Goal: Task Accomplishment & Management: Manage account settings

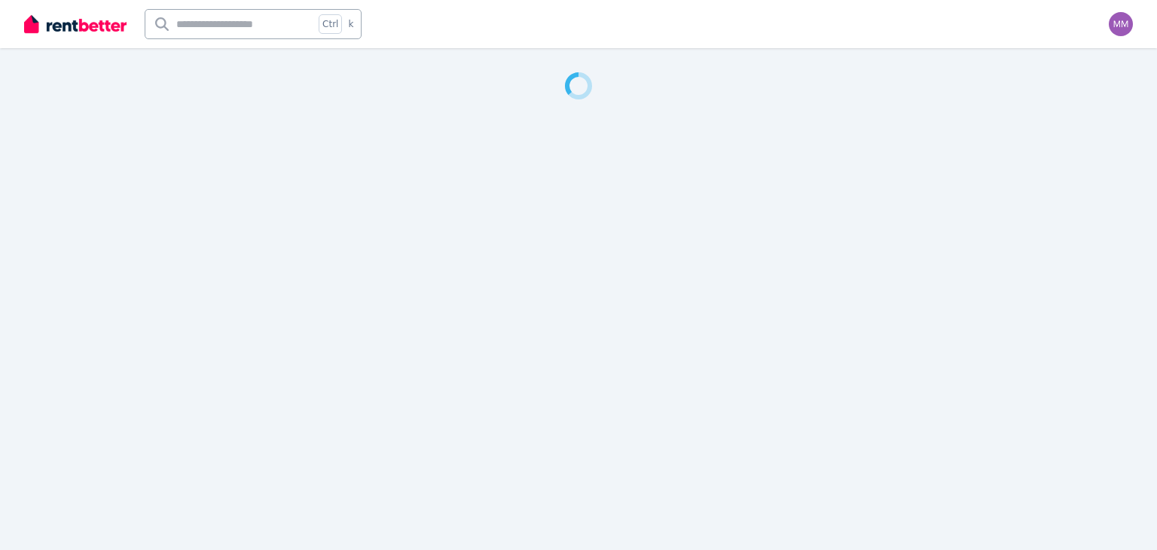
select select "**********"
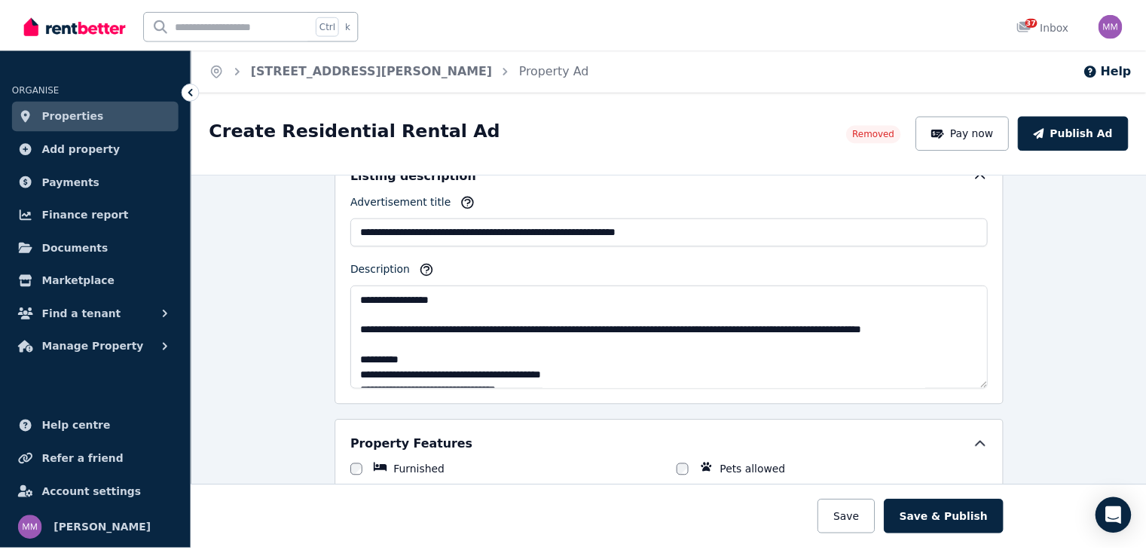
scroll to position [1055, 0]
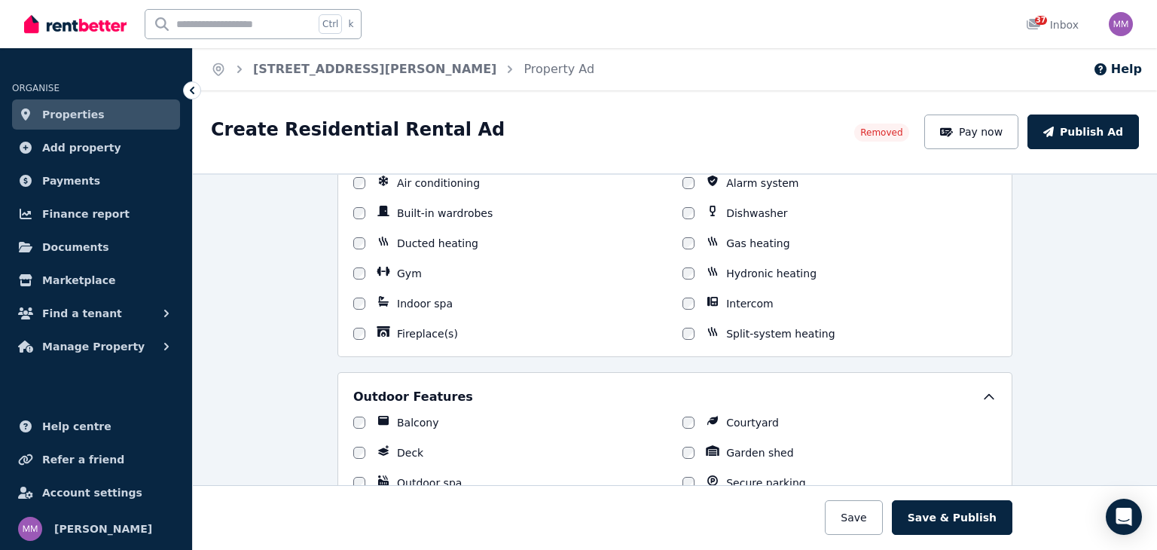
click at [200, 24] on input "text" at bounding box center [229, 24] width 169 height 29
type input "********"
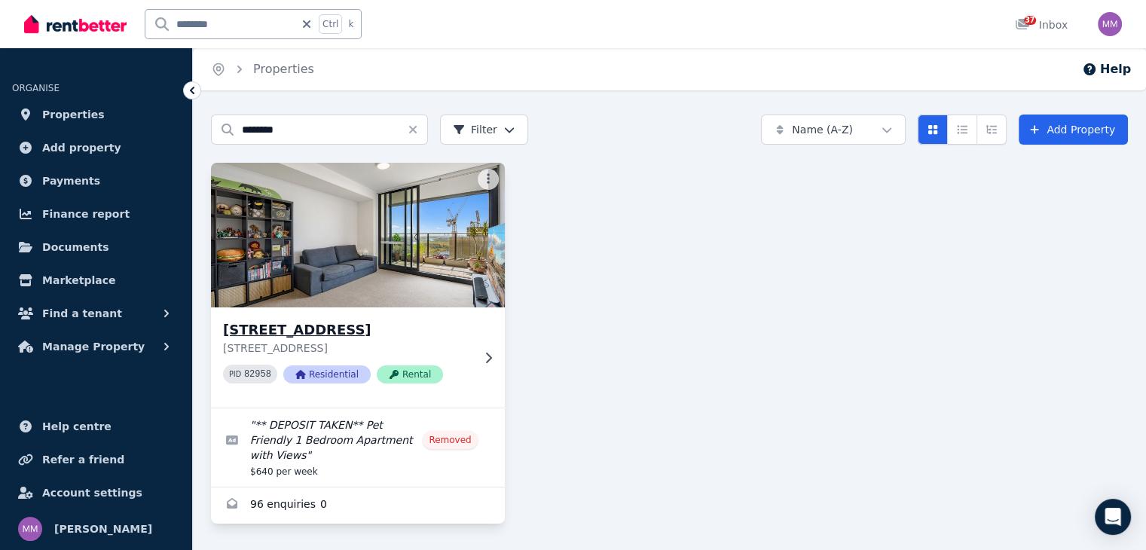
click at [341, 265] on img at bounding box center [357, 235] width 308 height 152
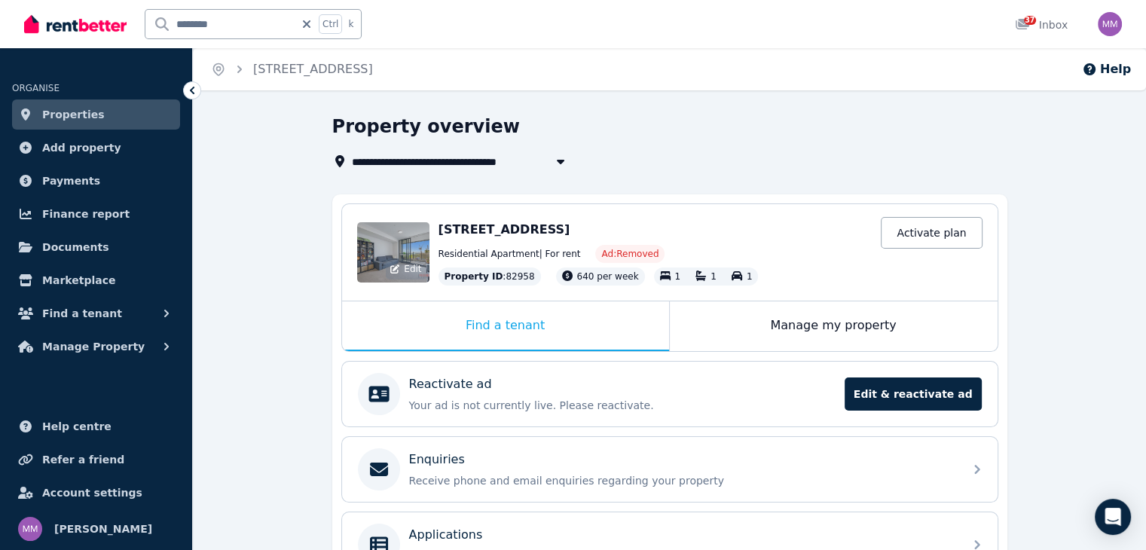
click at [402, 238] on div "Edit" at bounding box center [393, 252] width 72 height 60
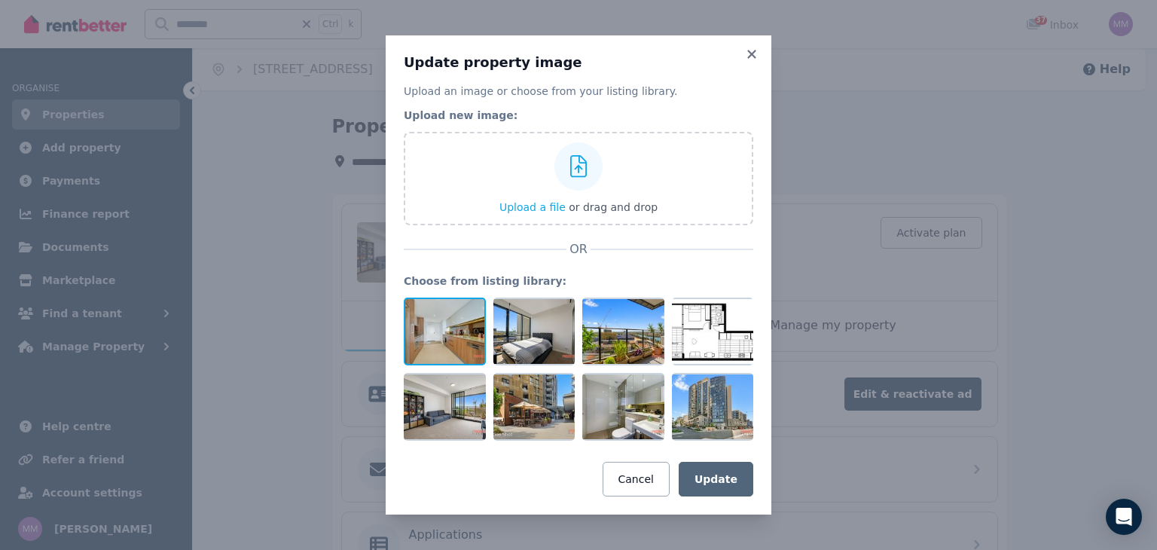
click at [437, 323] on div at bounding box center [445, 332] width 82 height 68
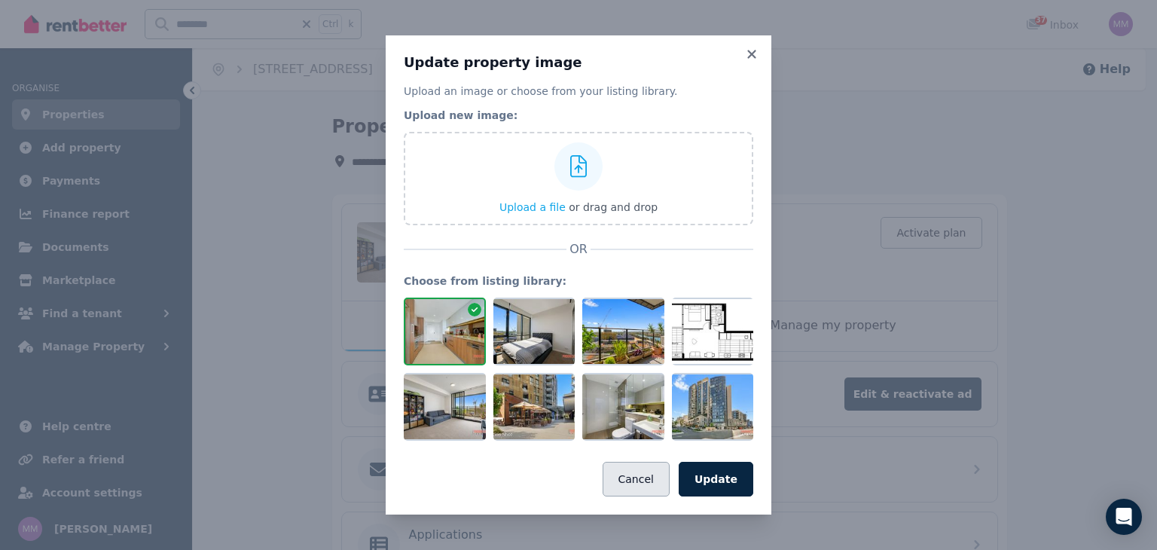
click at [643, 480] on button "Cancel" at bounding box center [636, 479] width 67 height 35
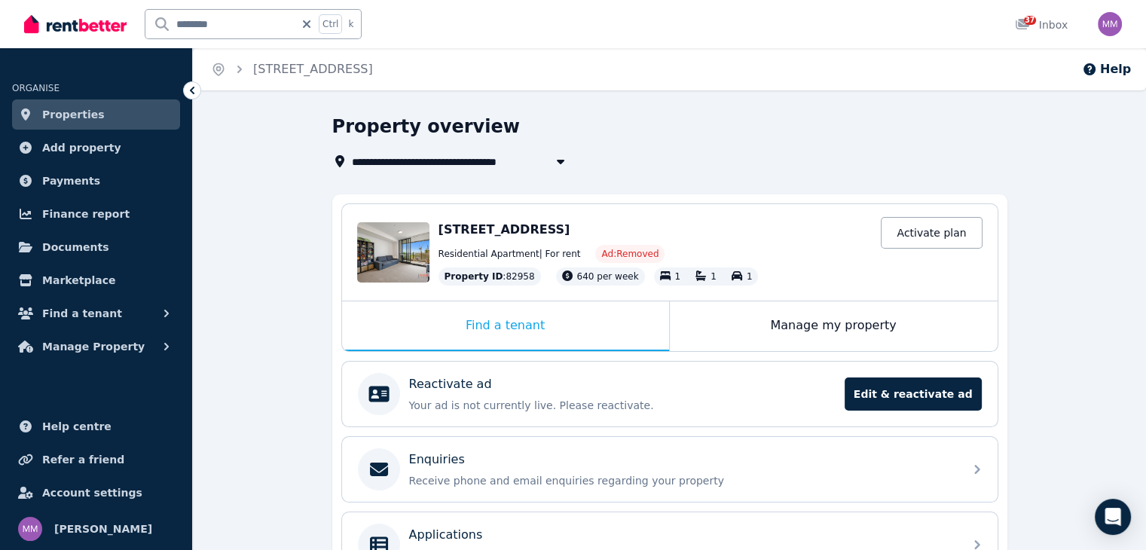
click at [612, 246] on span "Ad: Removed" at bounding box center [629, 254] width 69 height 18
click at [484, 162] on span "[STREET_ADDRESS]" at bounding box center [418, 161] width 132 height 18
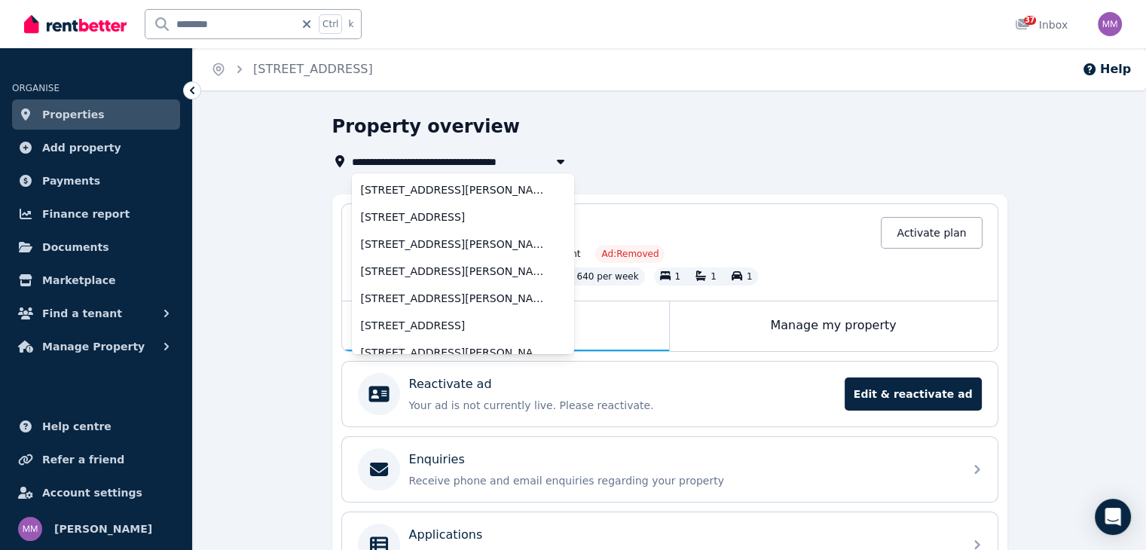
scroll to position [5139, 0]
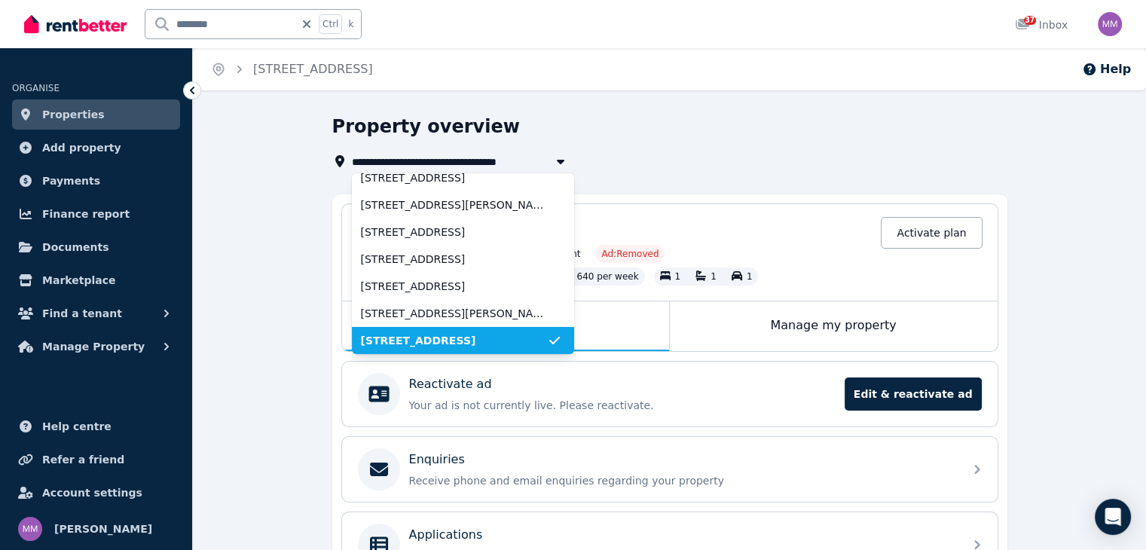
click at [484, 162] on span "[STREET_ADDRESS]" at bounding box center [418, 161] width 132 height 18
type input "**********"
click at [798, 129] on div "Property overview" at bounding box center [665, 129] width 666 height 29
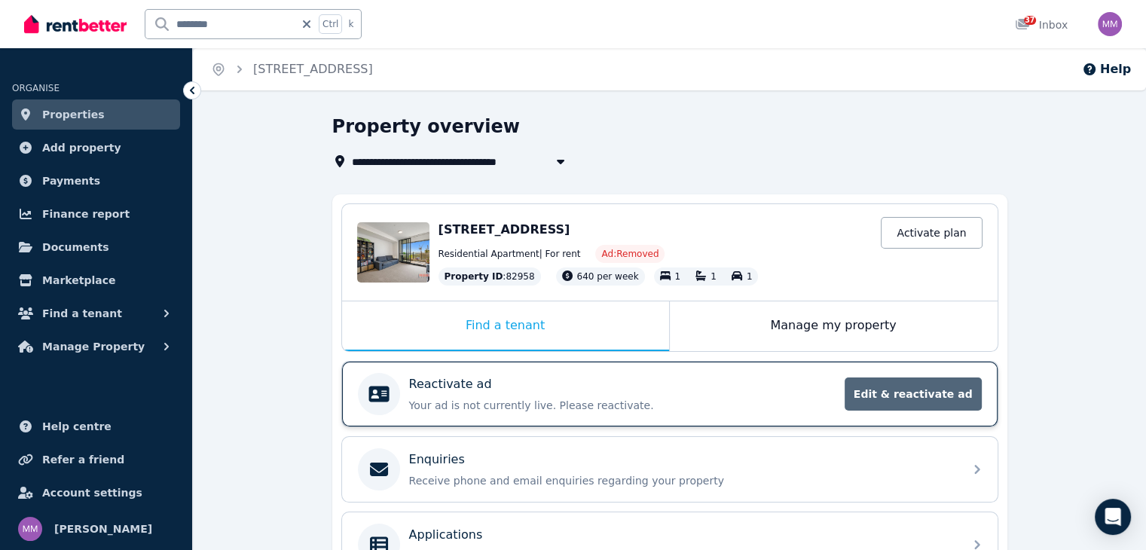
click at [909, 397] on span "Edit & reactivate ad" at bounding box center [913, 394] width 137 height 33
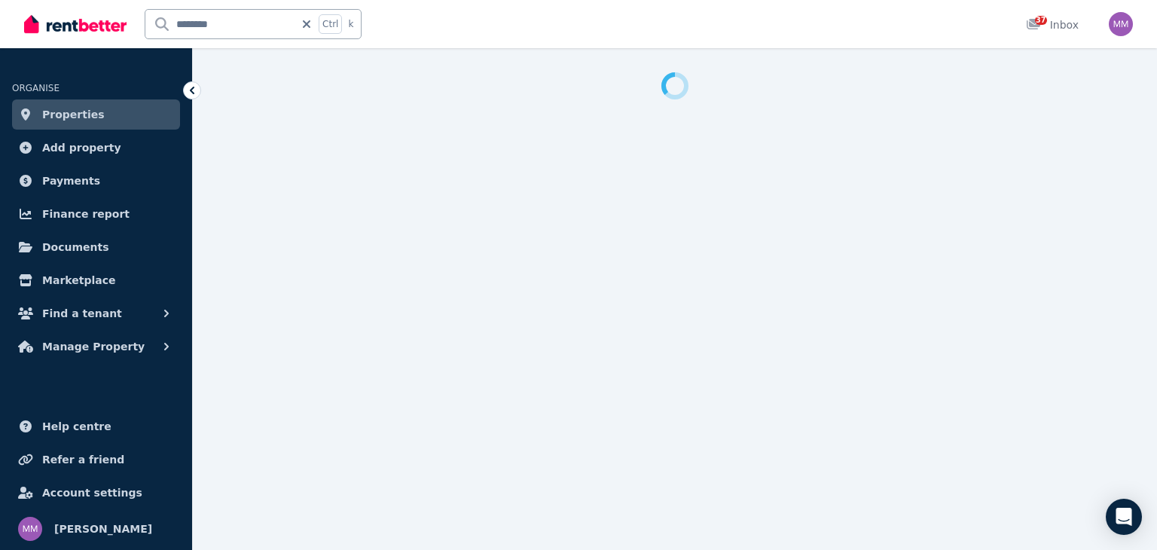
select select "**********"
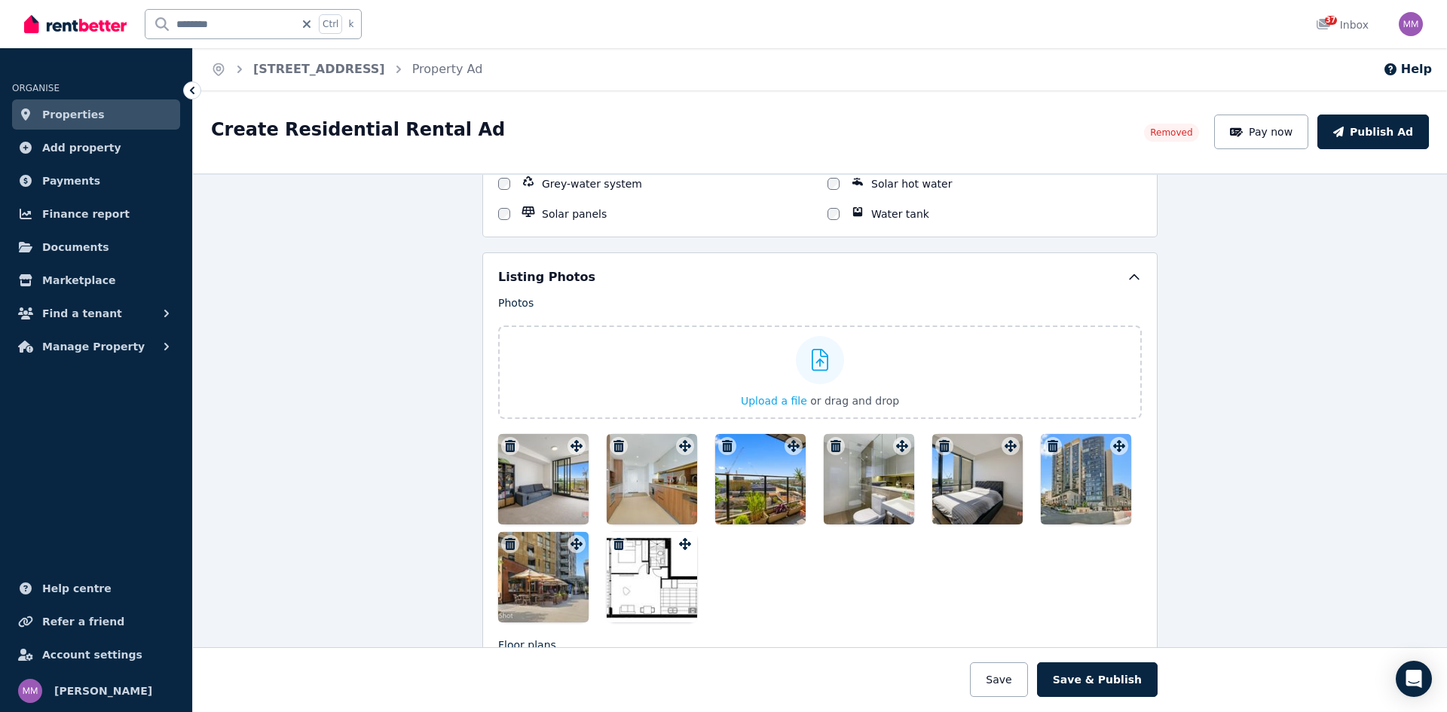
scroll to position [1582, 0]
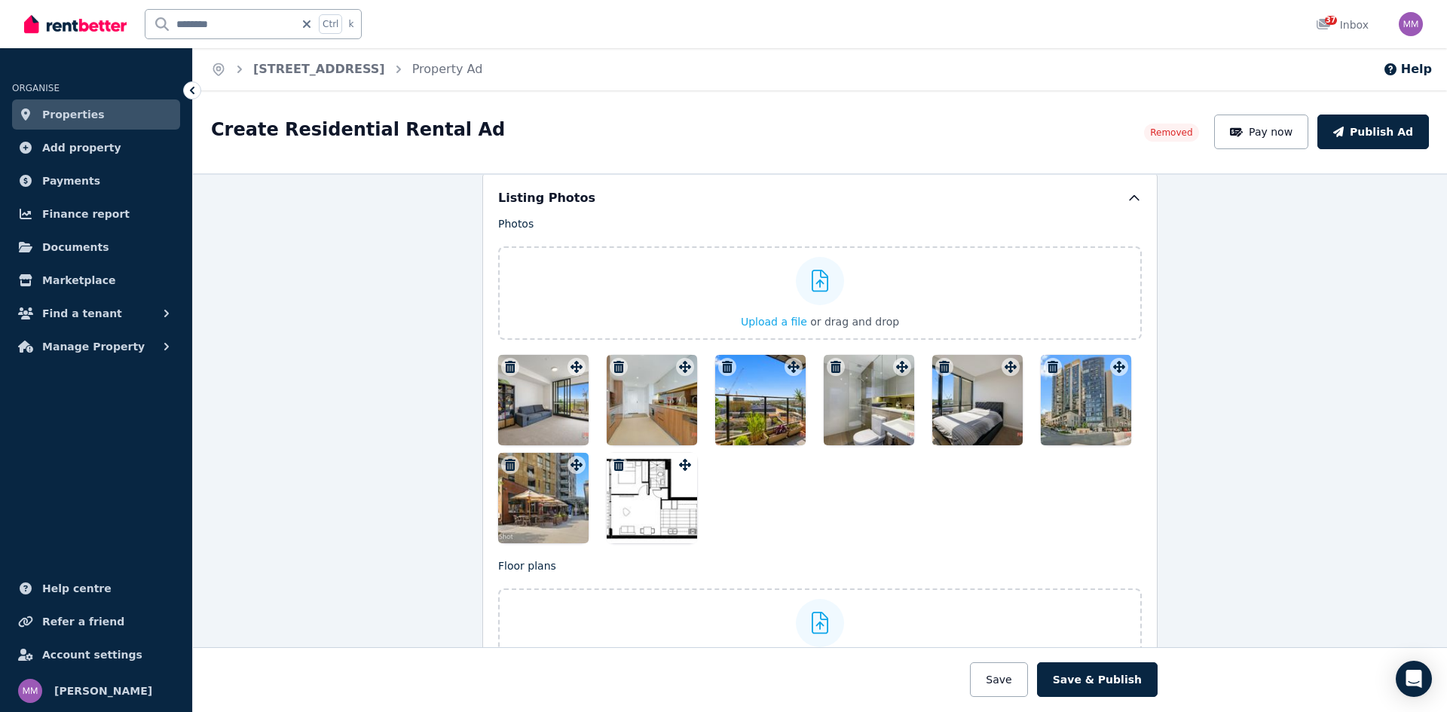
drag, startPoint x: 538, startPoint y: 399, endPoint x: 365, endPoint y: 379, distance: 174.4
click at [365, 379] on div "**********" at bounding box center [820, 442] width 1254 height 539
click at [532, 403] on div at bounding box center [543, 400] width 90 height 90
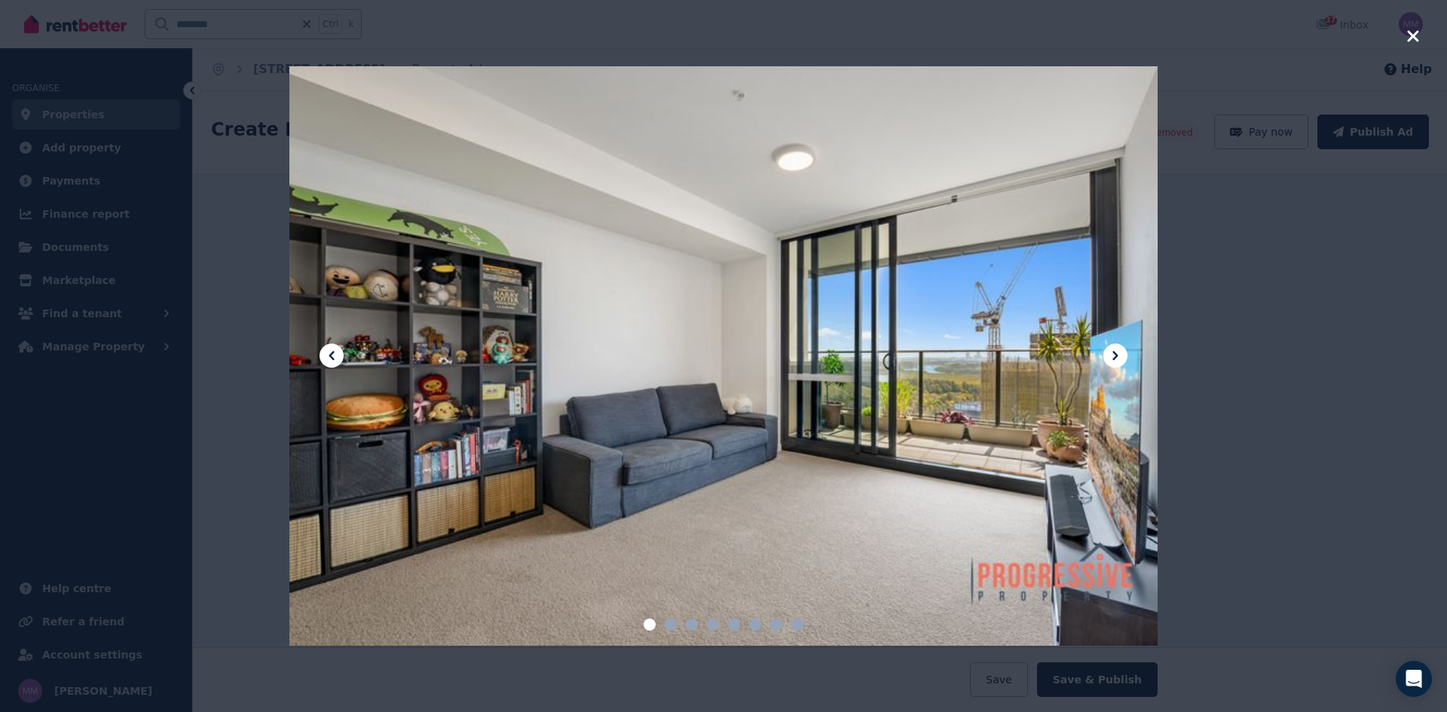
drag, startPoint x: 604, startPoint y: 371, endPoint x: 433, endPoint y: 243, distance: 213.2
click at [1157, 29] on icon "button" at bounding box center [1413, 36] width 14 height 18
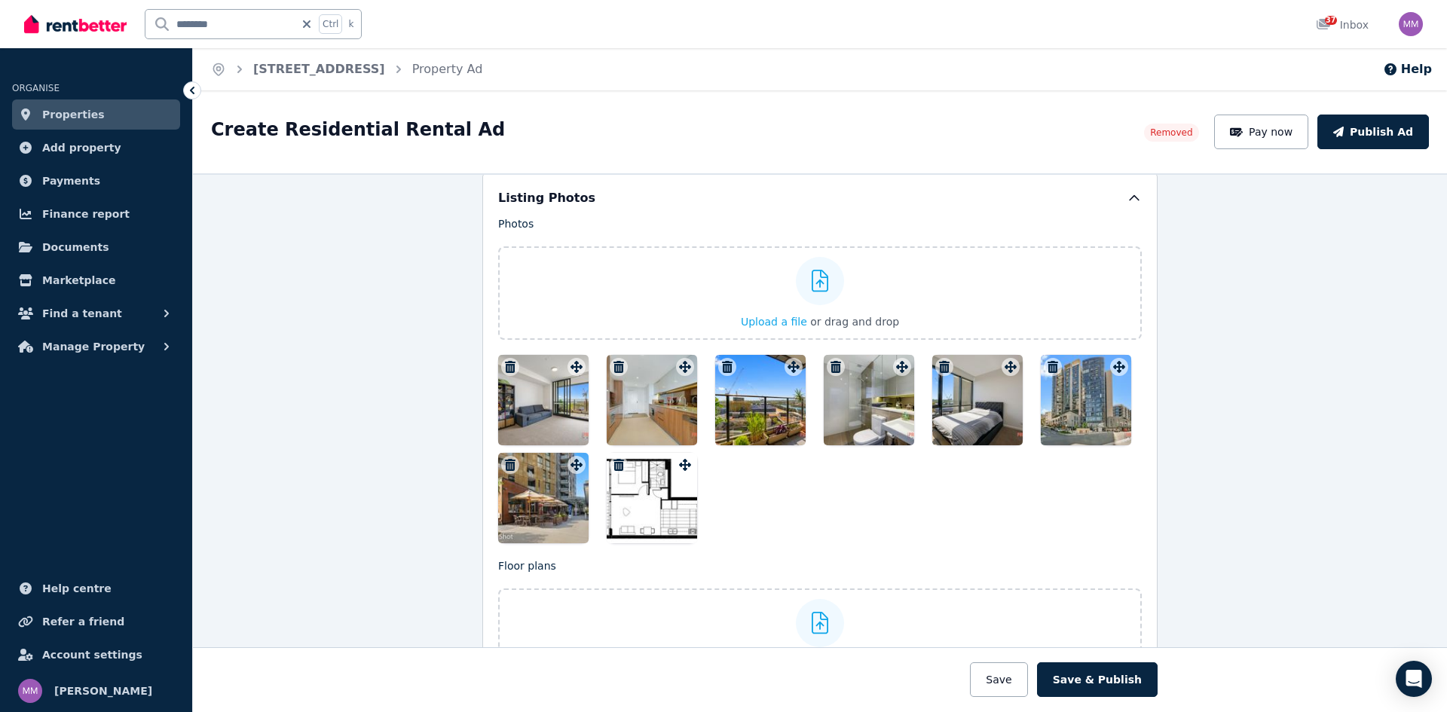
click at [533, 411] on div at bounding box center [543, 400] width 90 height 90
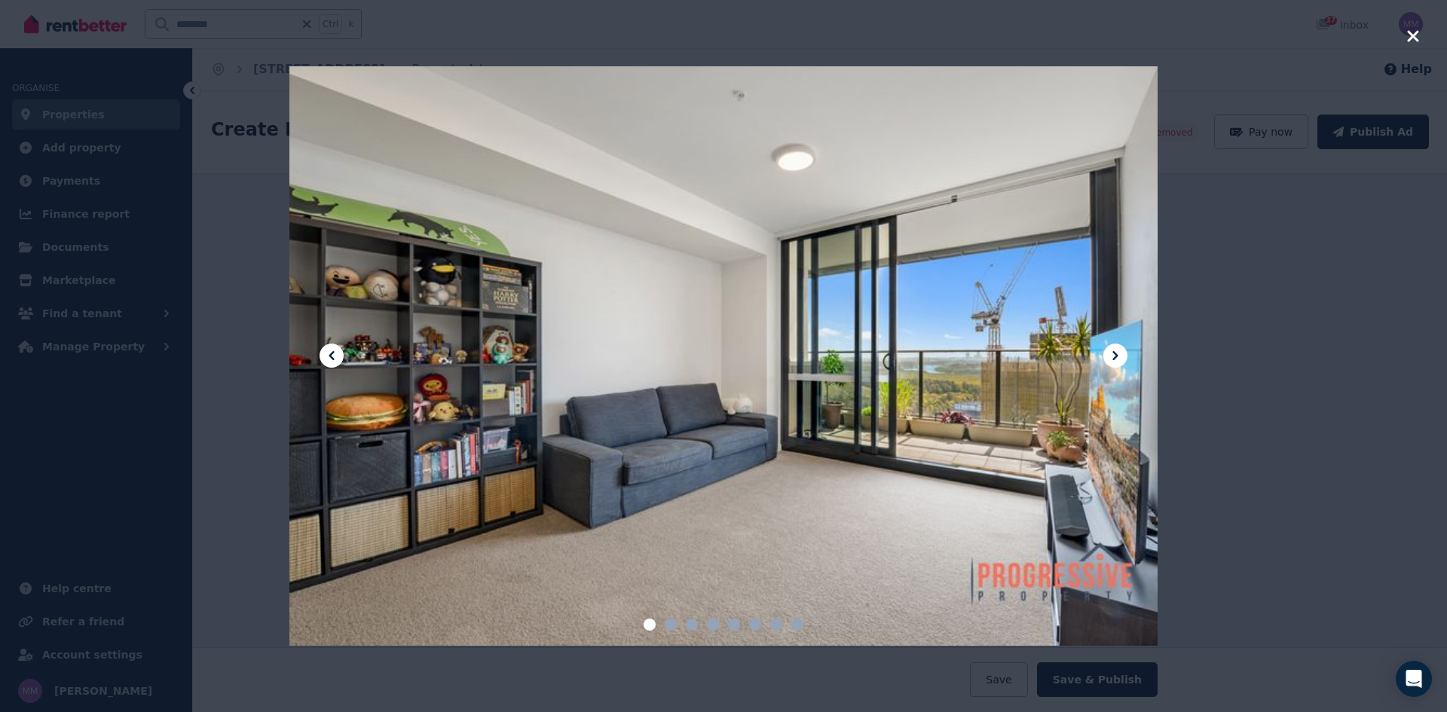
drag, startPoint x: 902, startPoint y: 363, endPoint x: 900, endPoint y: 353, distance: 10.1
click at [900, 367] on div at bounding box center [723, 355] width 868 height 579
drag, startPoint x: 900, startPoint y: 353, endPoint x: 705, endPoint y: 338, distance: 195.8
click at [705, 338] on div at bounding box center [723, 355] width 868 height 579
click at [1157, 347] on div at bounding box center [723, 356] width 1447 height 712
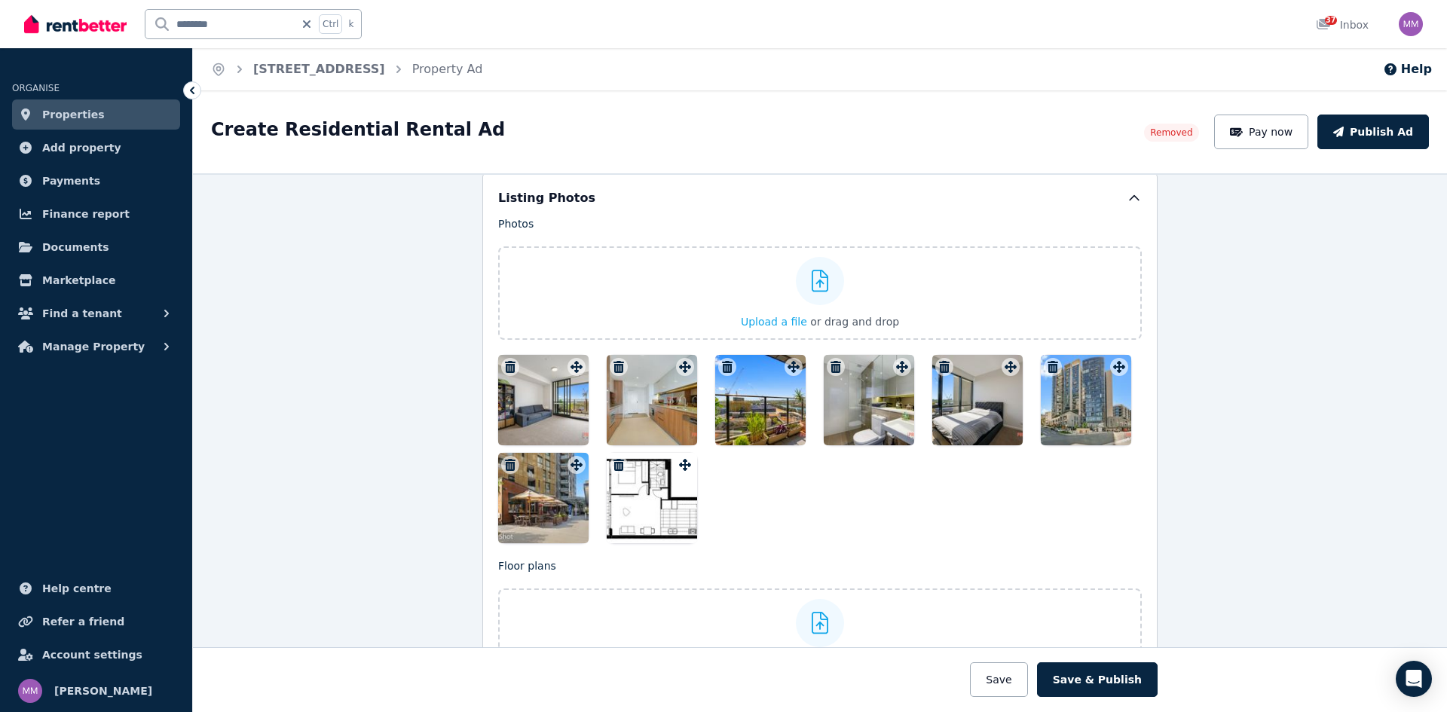
click at [549, 406] on div at bounding box center [543, 400] width 90 height 90
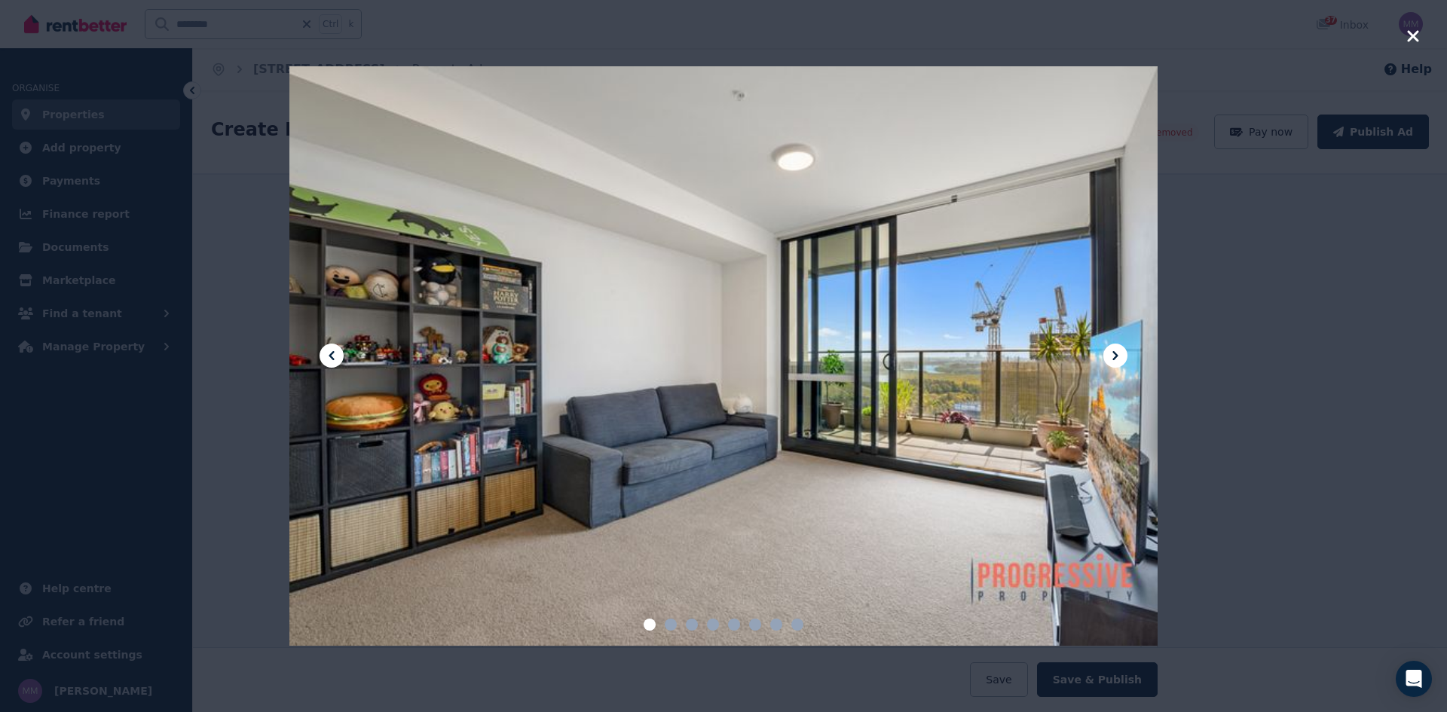
click at [1130, 356] on div at bounding box center [723, 355] width 868 height 579
click at [1117, 356] on icon at bounding box center [1114, 355] width 5 height 9
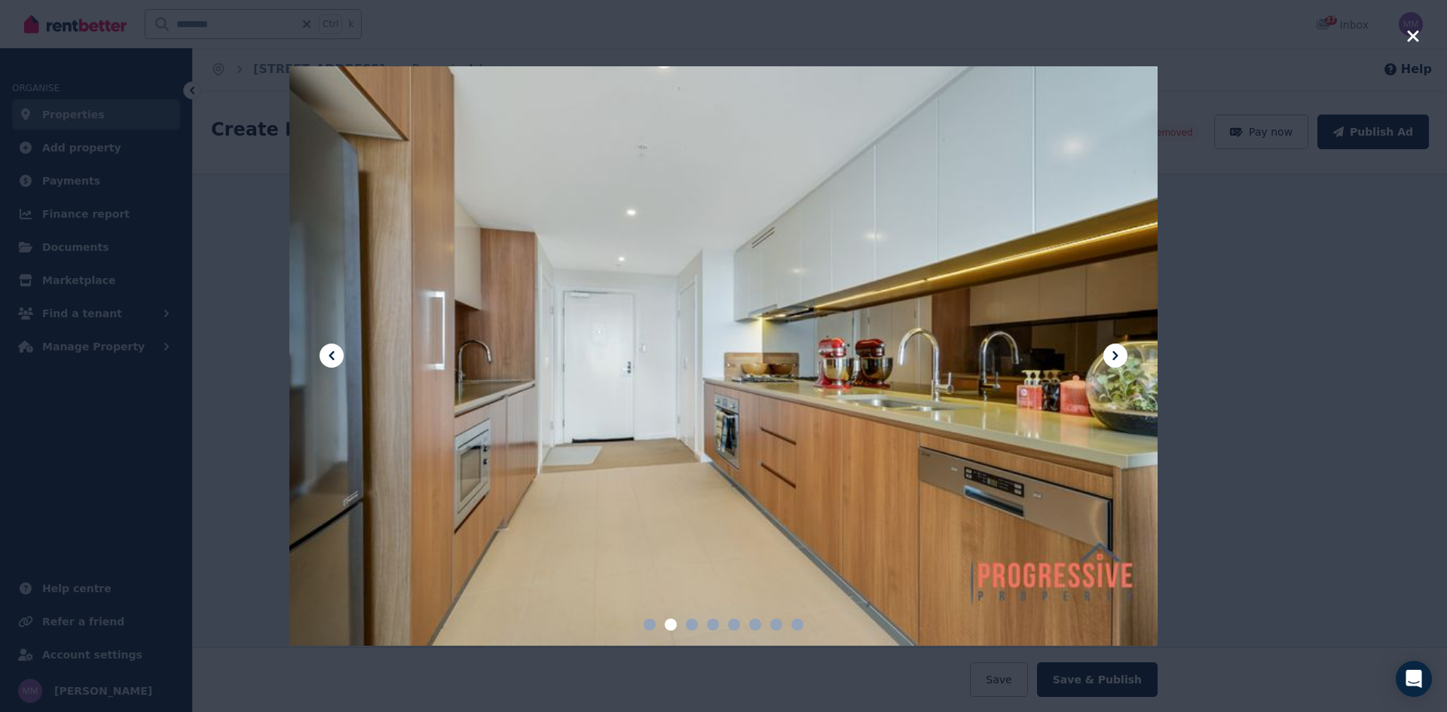
click at [1093, 352] on div at bounding box center [723, 355] width 868 height 579
click at [1109, 361] on icon at bounding box center [1115, 356] width 18 height 18
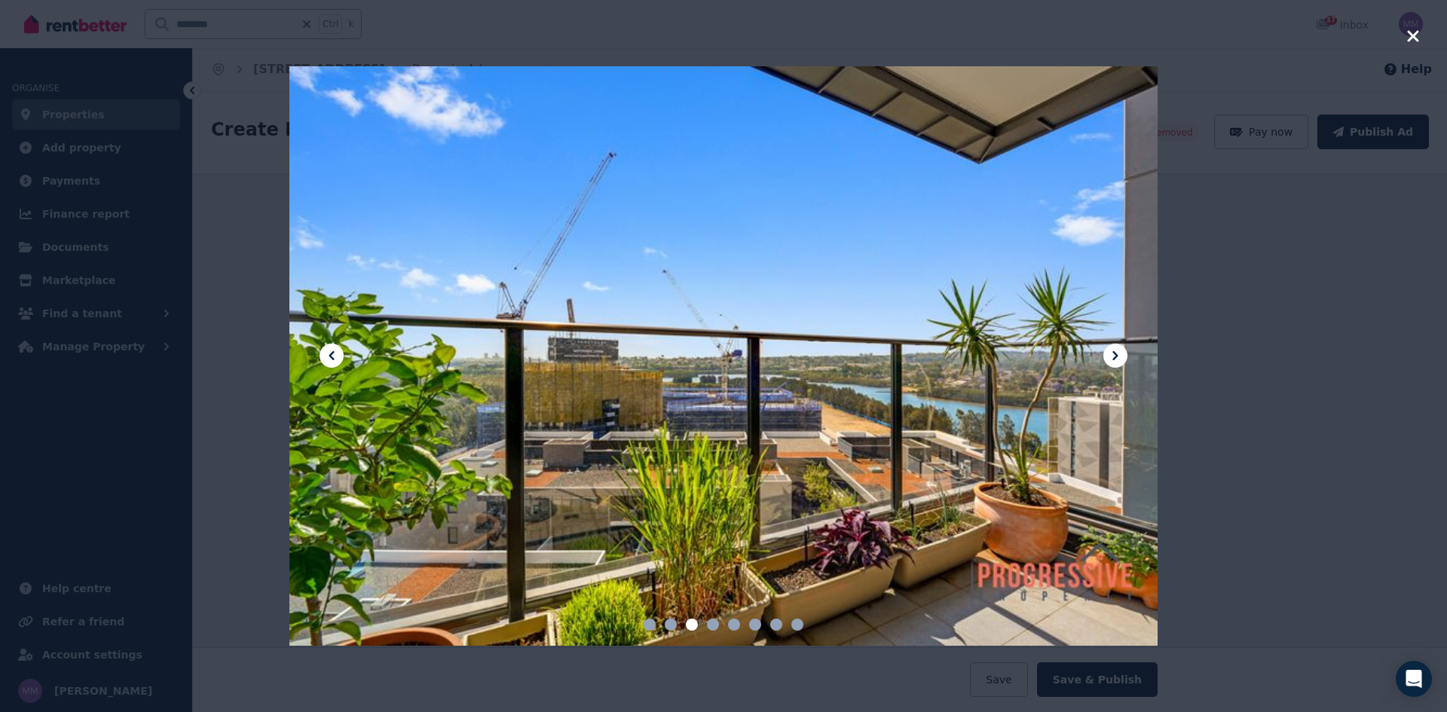
click at [1116, 353] on icon at bounding box center [1115, 356] width 18 height 18
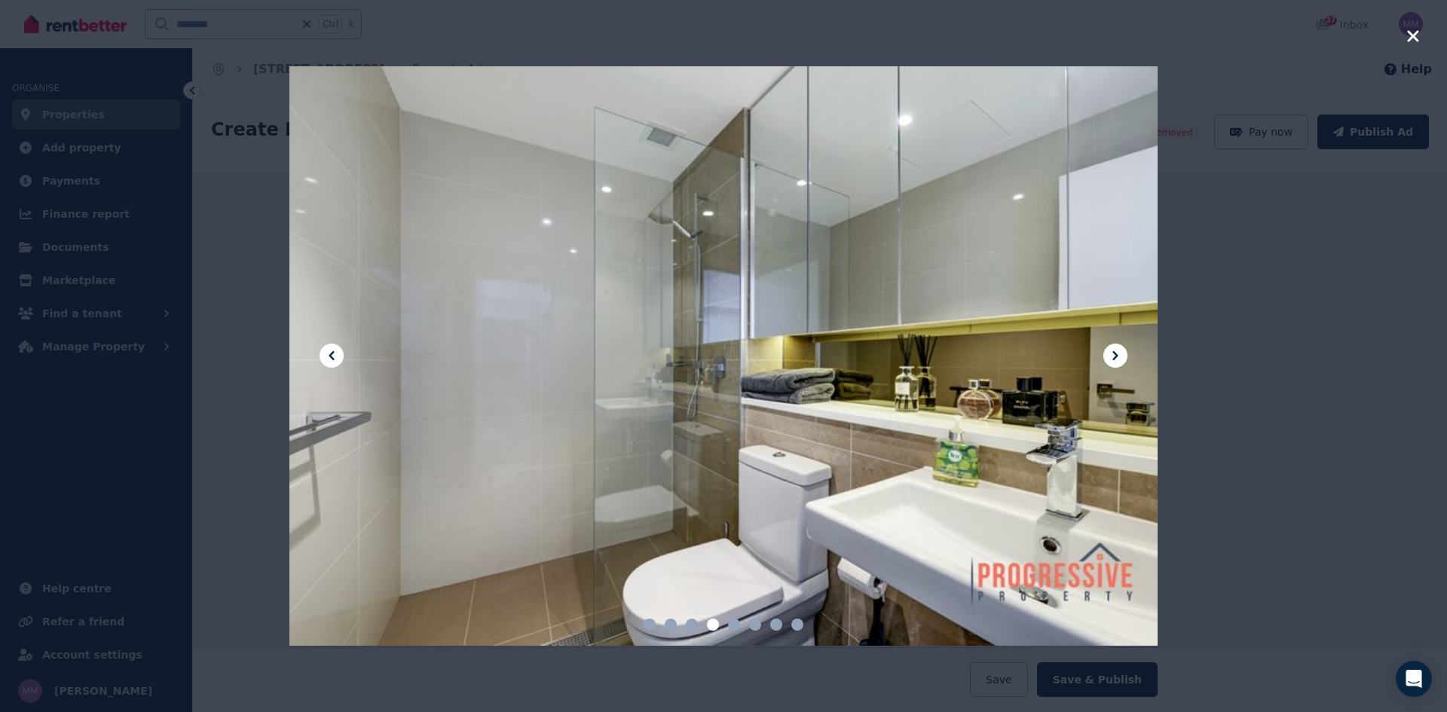
drag, startPoint x: 1109, startPoint y: 342, endPoint x: 1115, endPoint y: 353, distance: 12.1
click at [1111, 345] on div at bounding box center [723, 355] width 868 height 579
click at [1120, 350] on icon at bounding box center [1115, 356] width 18 height 18
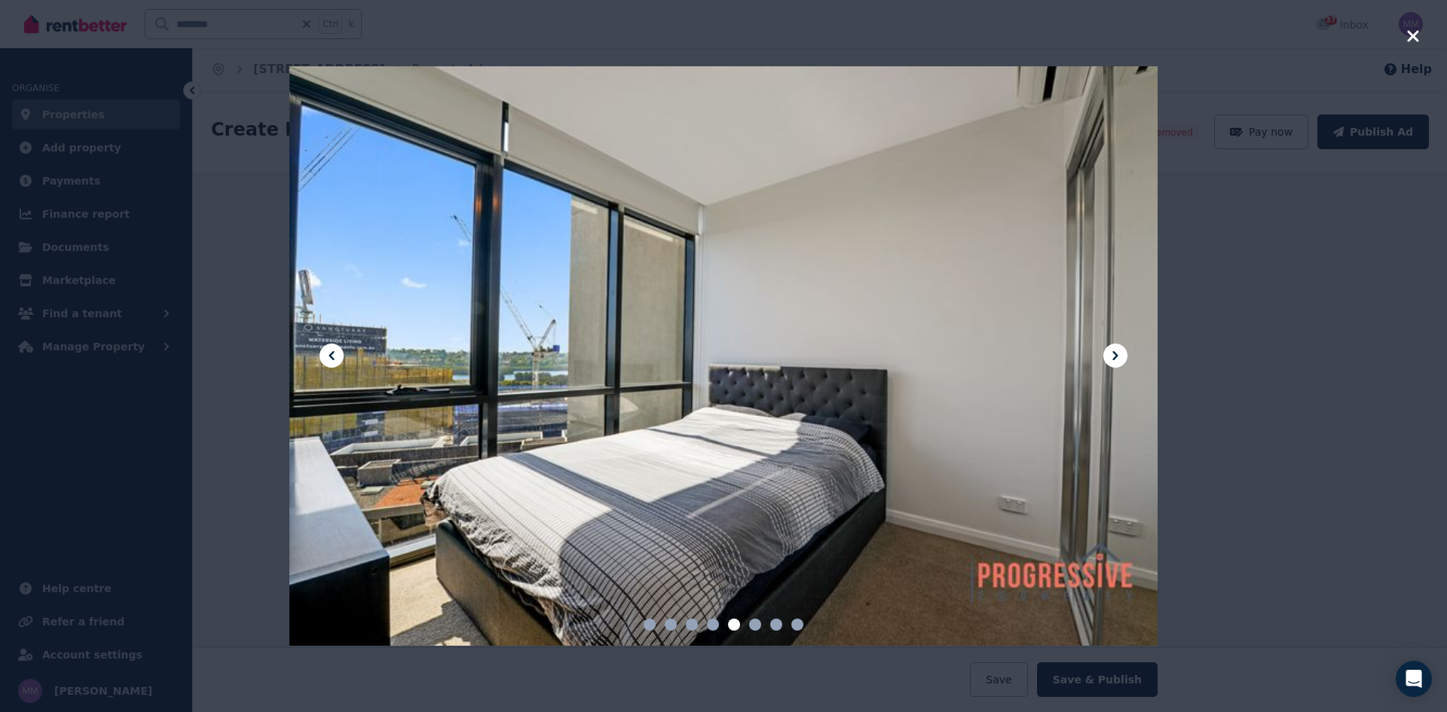
drag, startPoint x: 558, startPoint y: 374, endPoint x: 579, endPoint y: 374, distance: 20.3
click at [1105, 348] on button at bounding box center [1115, 356] width 24 height 24
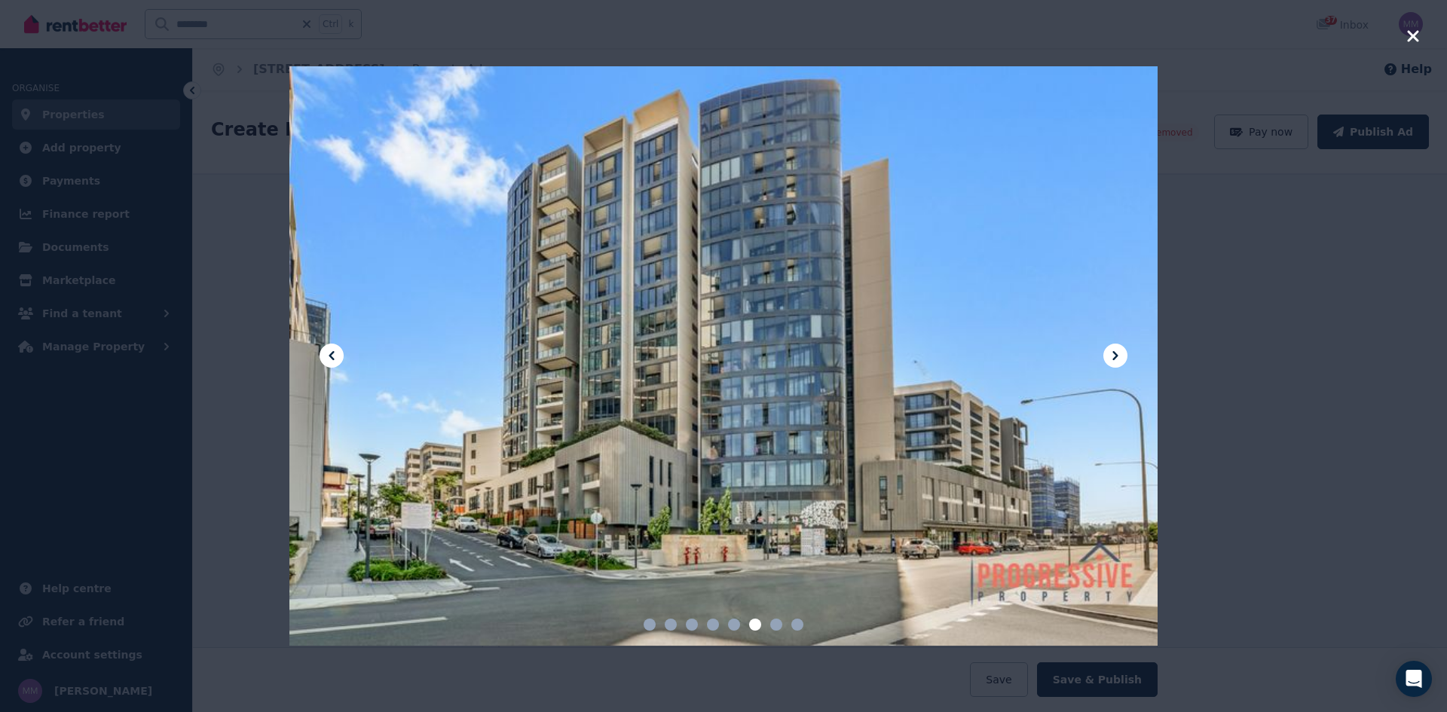
click at [1121, 361] on icon at bounding box center [1115, 356] width 18 height 18
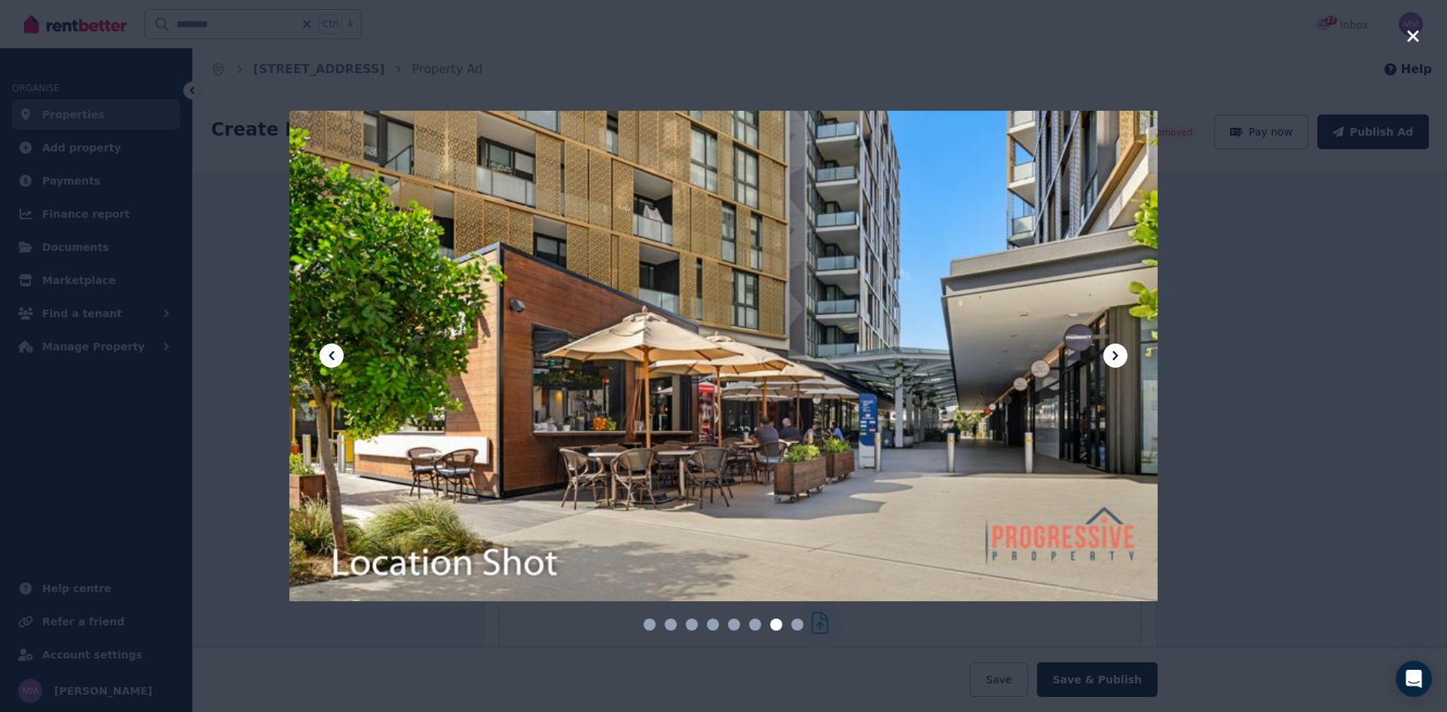
click at [1112, 359] on icon at bounding box center [1115, 356] width 18 height 18
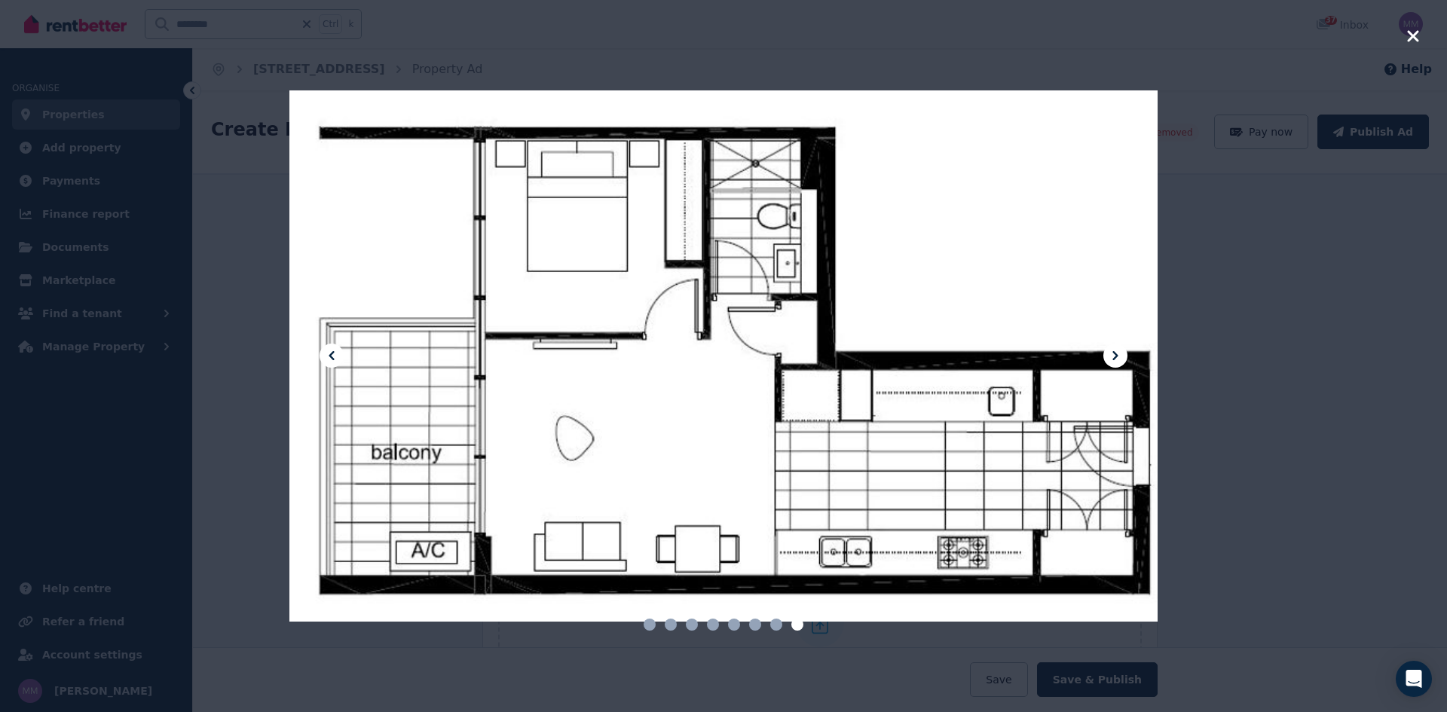
click at [1113, 359] on icon at bounding box center [1114, 355] width 5 height 9
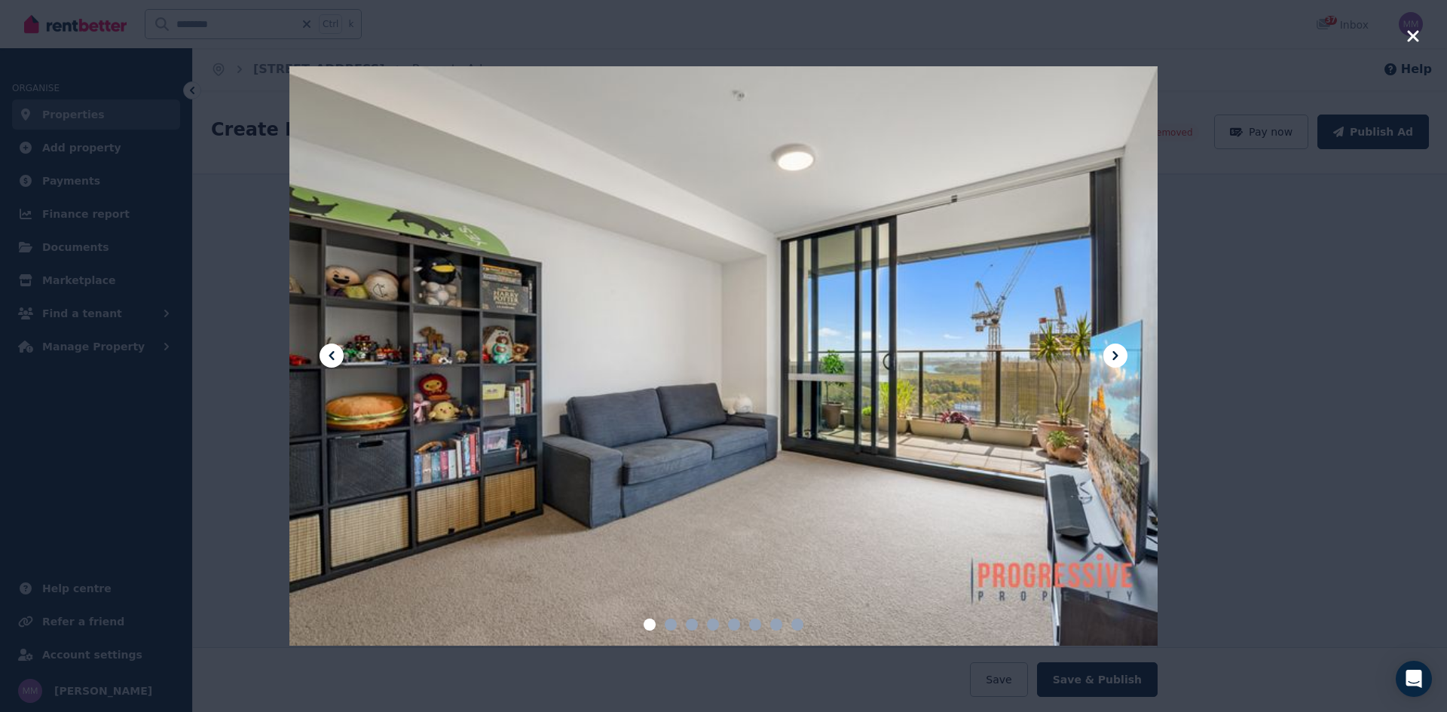
drag, startPoint x: 1221, startPoint y: 176, endPoint x: 1358, endPoint y: 107, distance: 153.0
click at [1157, 176] on div at bounding box center [723, 356] width 1447 height 712
type textarea "**********"
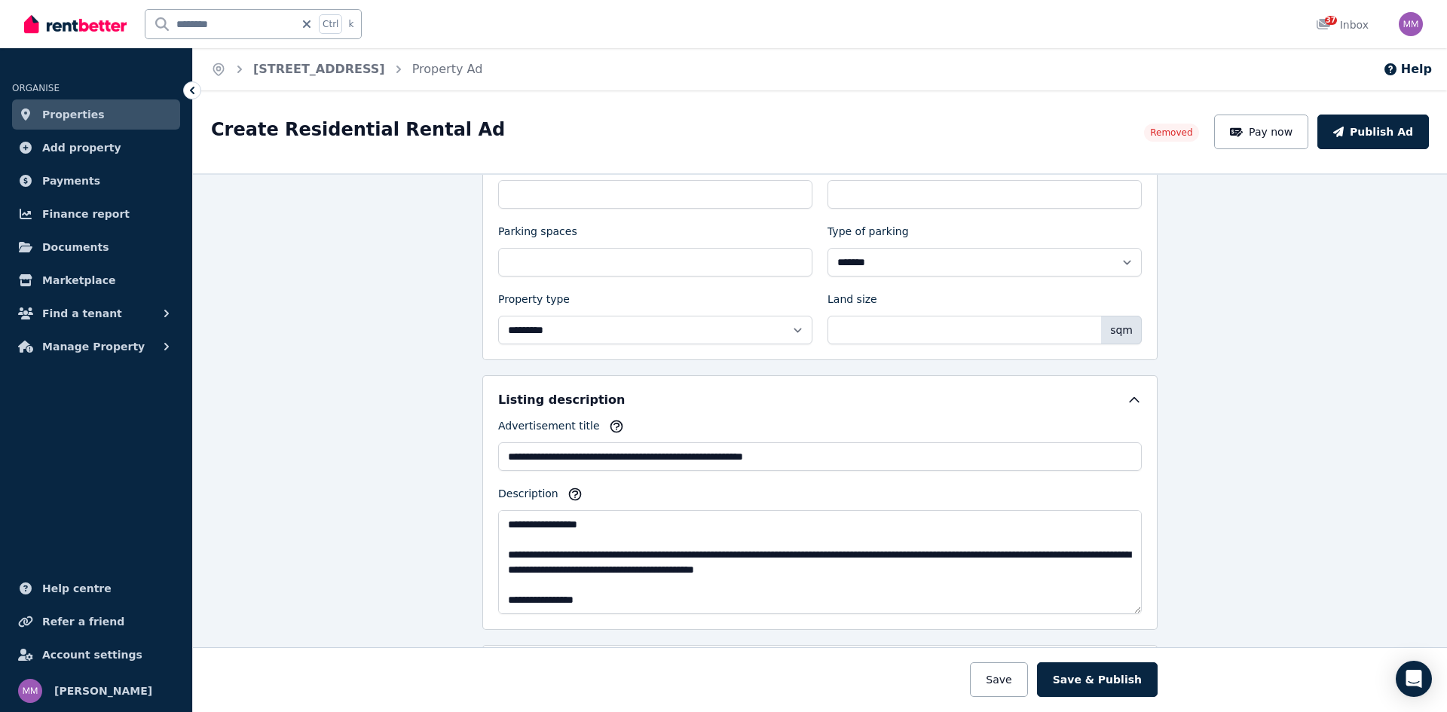
scroll to position [527, 0]
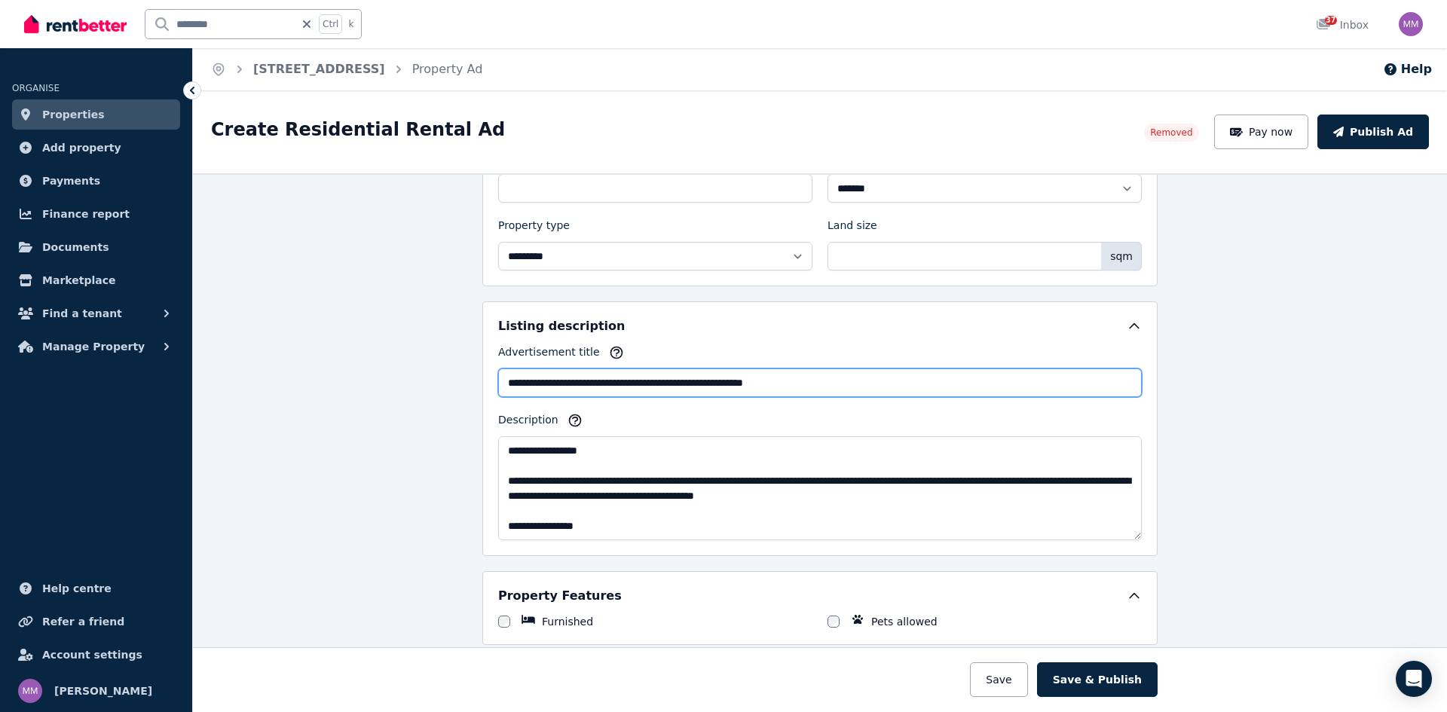
drag, startPoint x: 848, startPoint y: 378, endPoint x: 655, endPoint y: 396, distance: 193.7
click at [655, 396] on input "**********" at bounding box center [819, 382] width 643 height 29
click at [877, 401] on div "**********" at bounding box center [819, 442] width 643 height 196
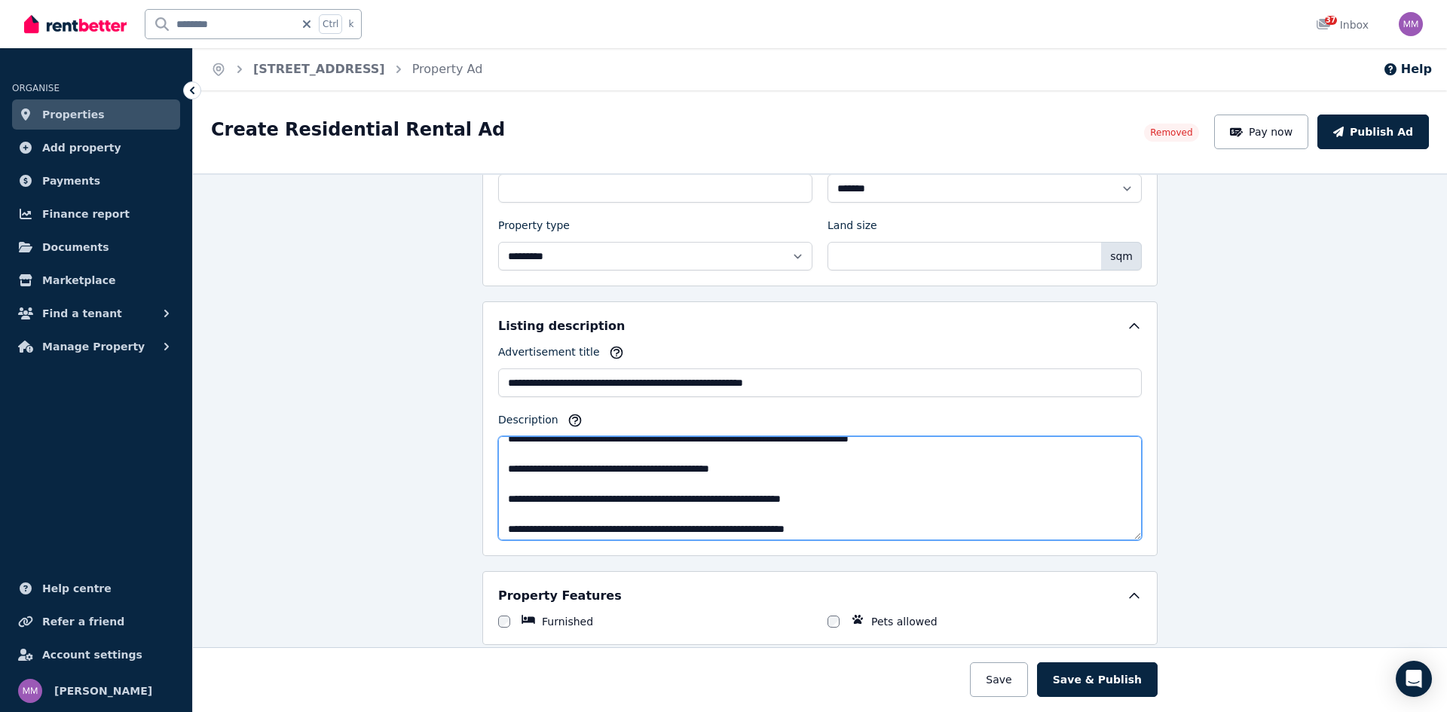
scroll to position [392, 0]
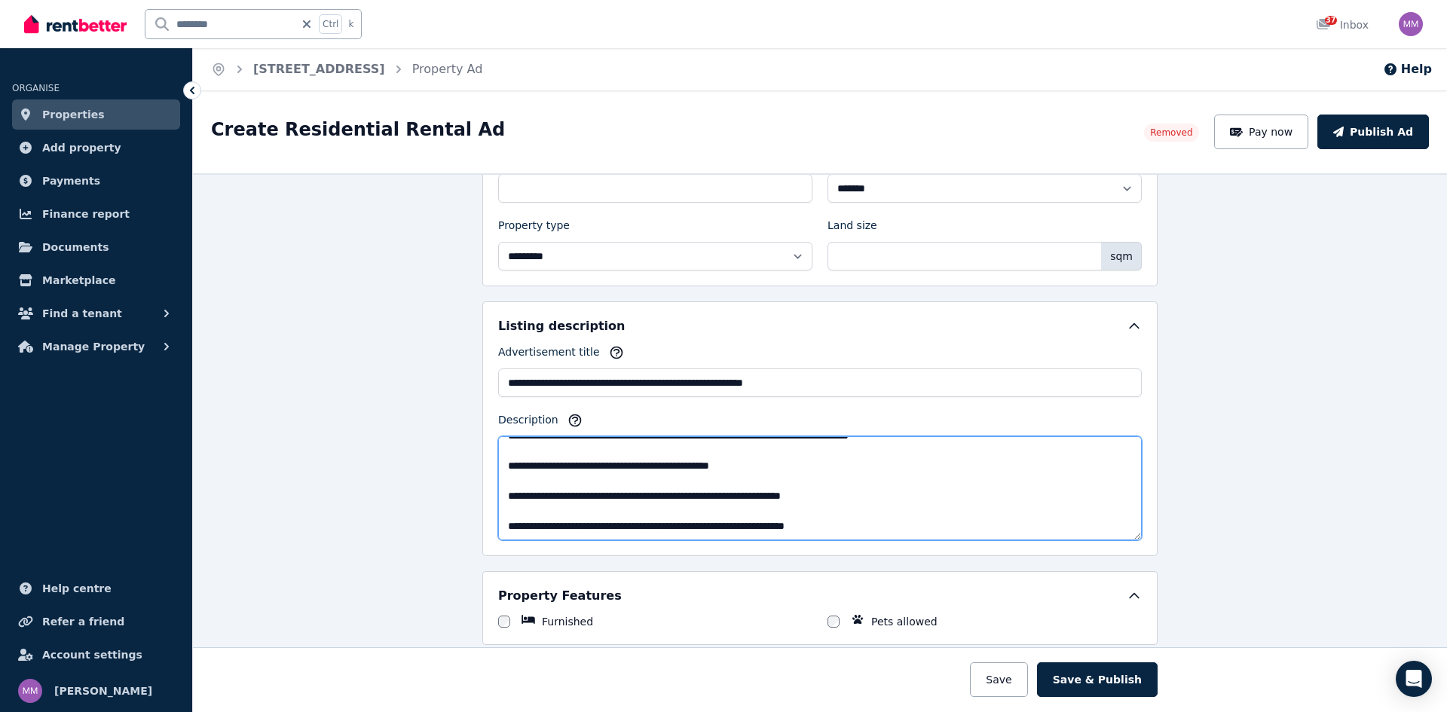
drag, startPoint x: 500, startPoint y: 482, endPoint x: 916, endPoint y: 525, distance: 417.4
click at [916, 525] on textarea "Description" at bounding box center [819, 488] width 643 height 104
